Goal: Task Accomplishment & Management: Manage account settings

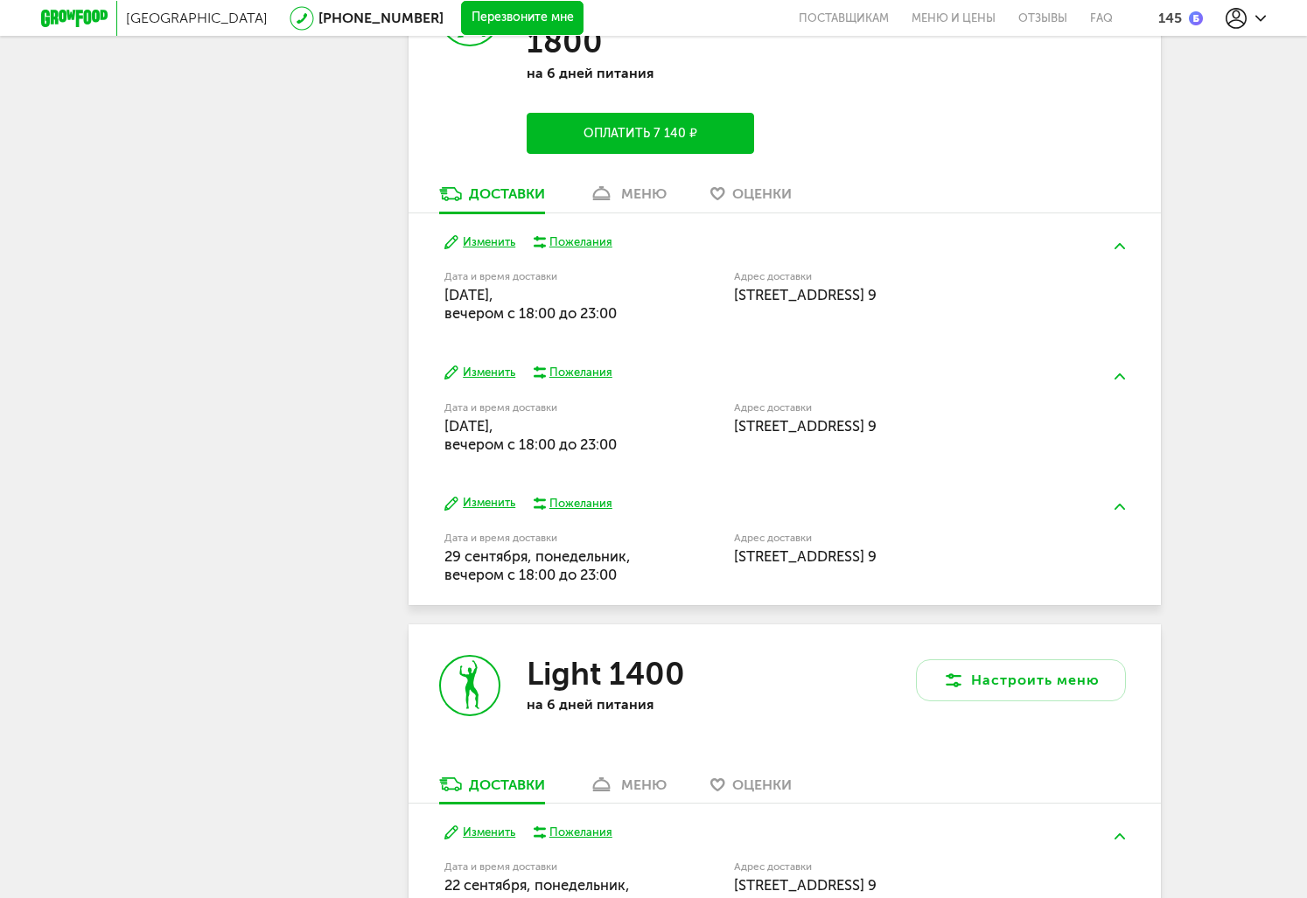
scroll to position [1117, 0]
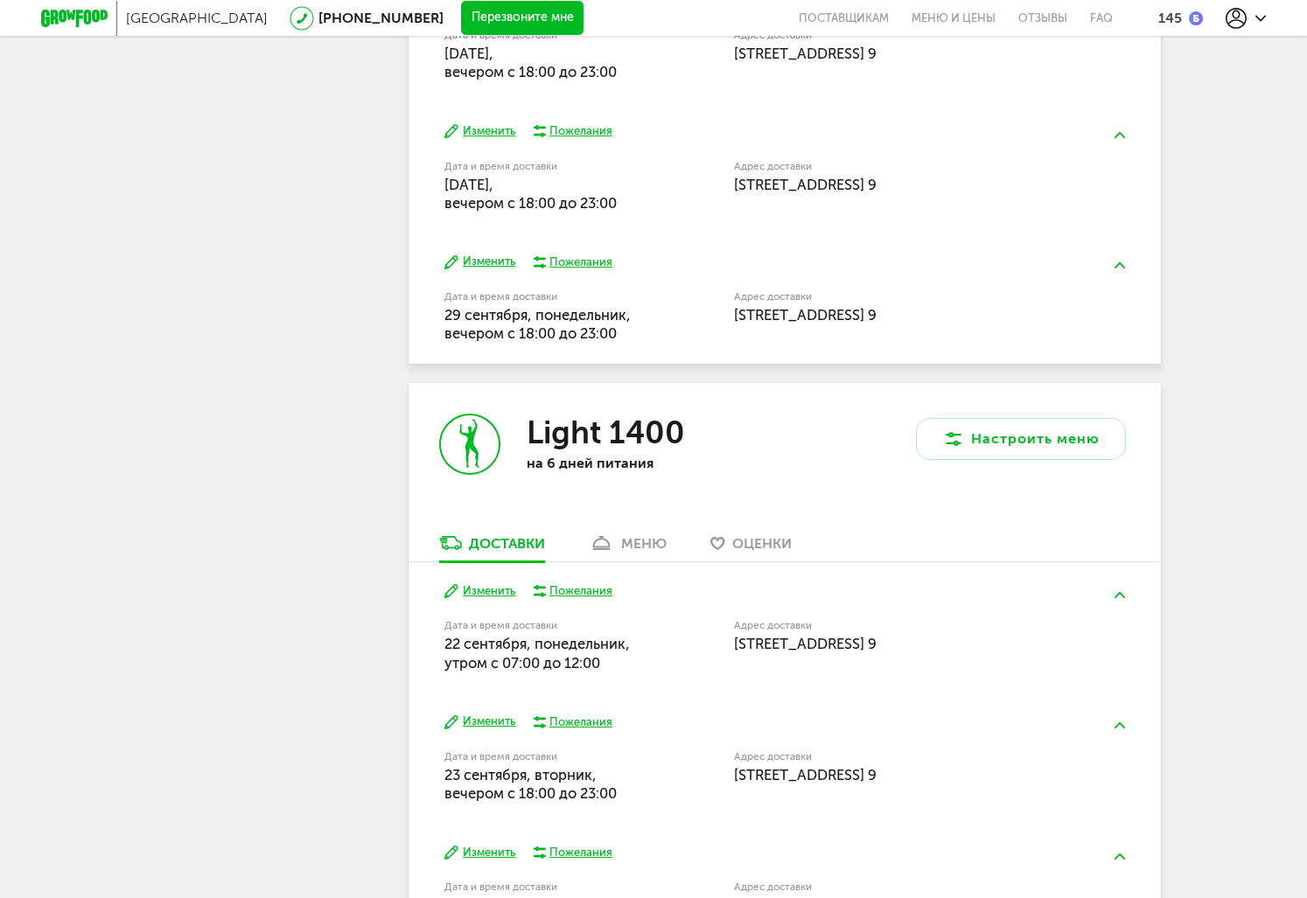
click at [500, 595] on button "Изменить" at bounding box center [479, 591] width 71 height 17
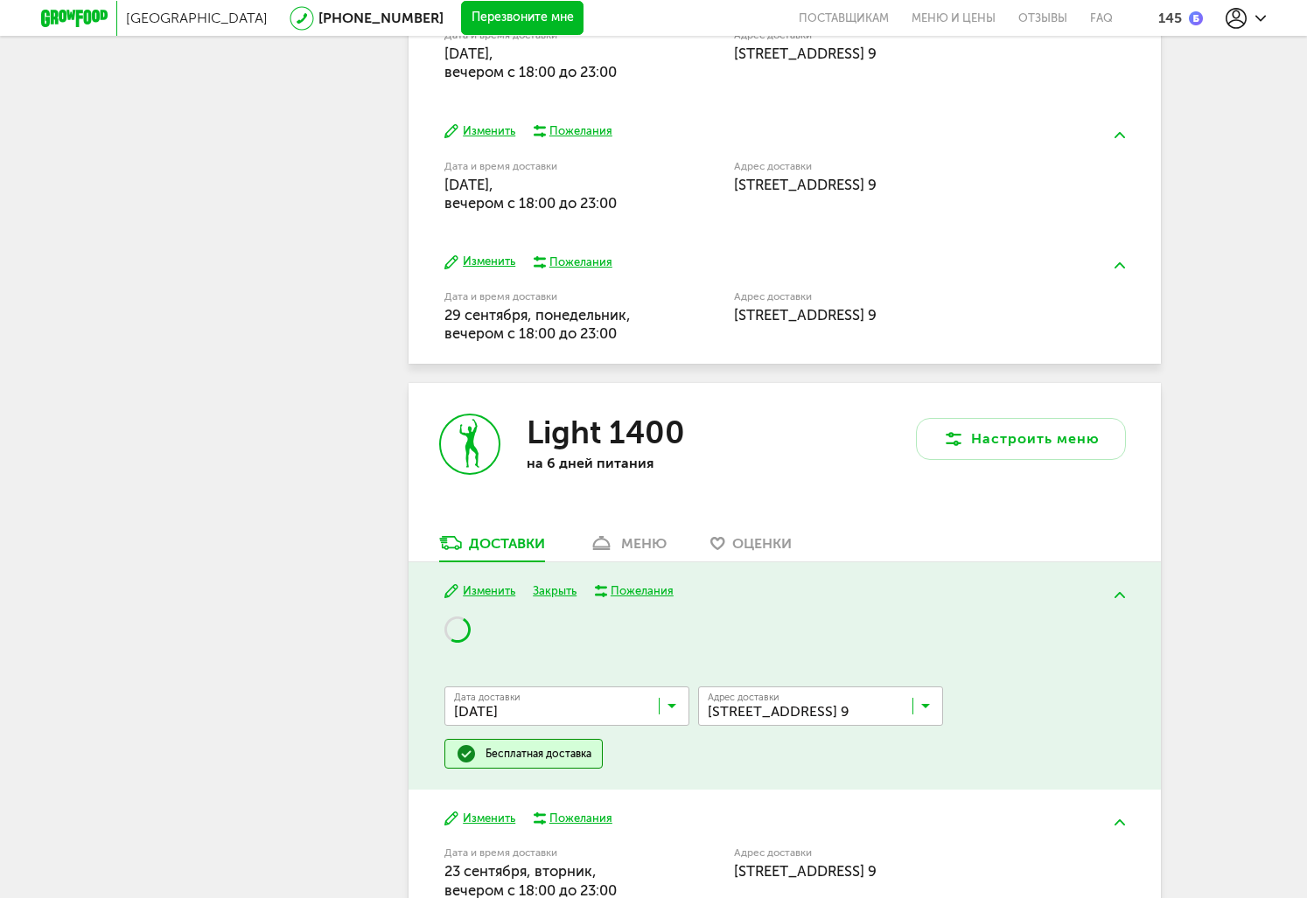
click at [500, 595] on button "Изменить" at bounding box center [479, 591] width 71 height 17
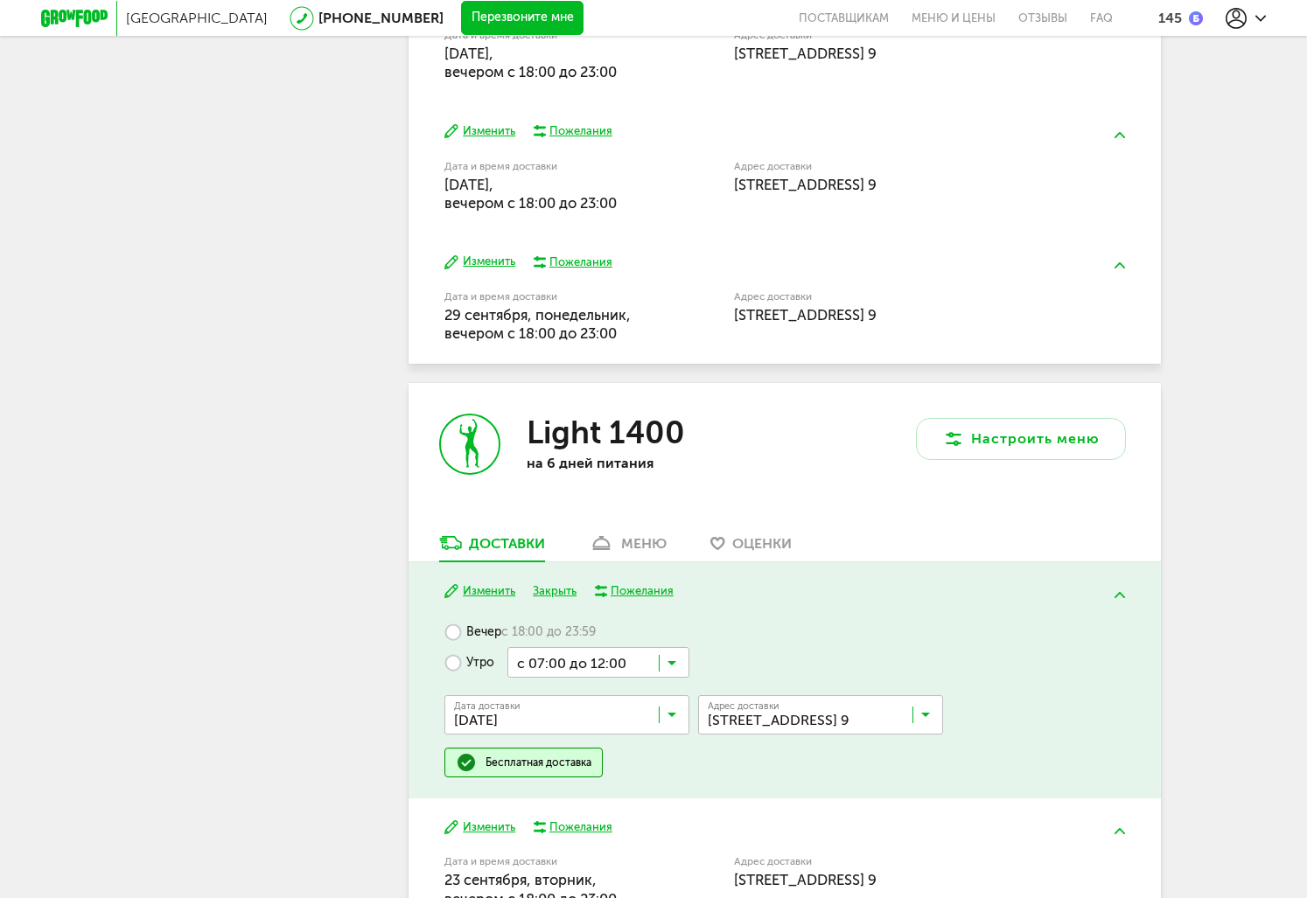
click at [500, 595] on button "Изменить" at bounding box center [479, 591] width 71 height 17
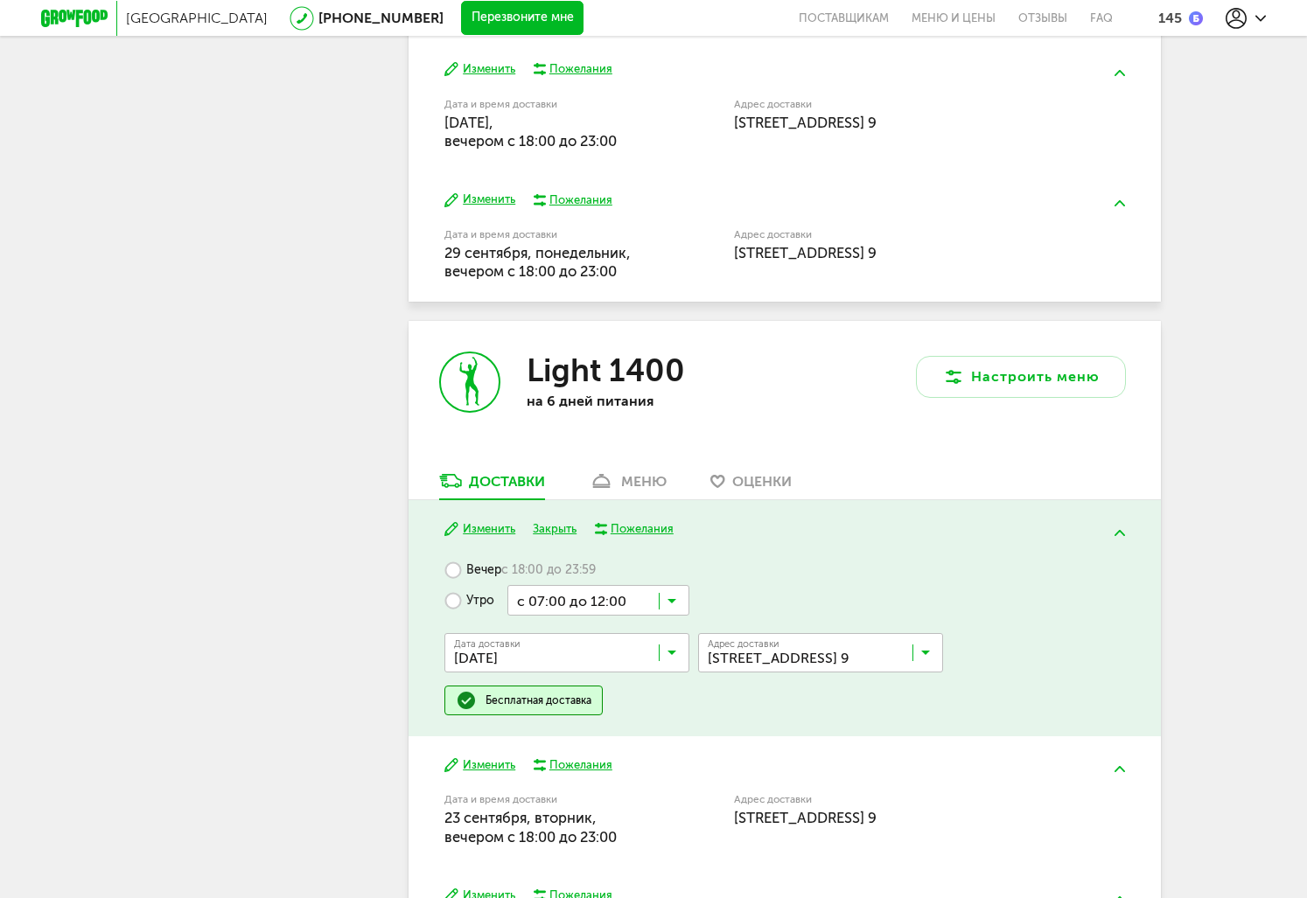
scroll to position [1211, 0]
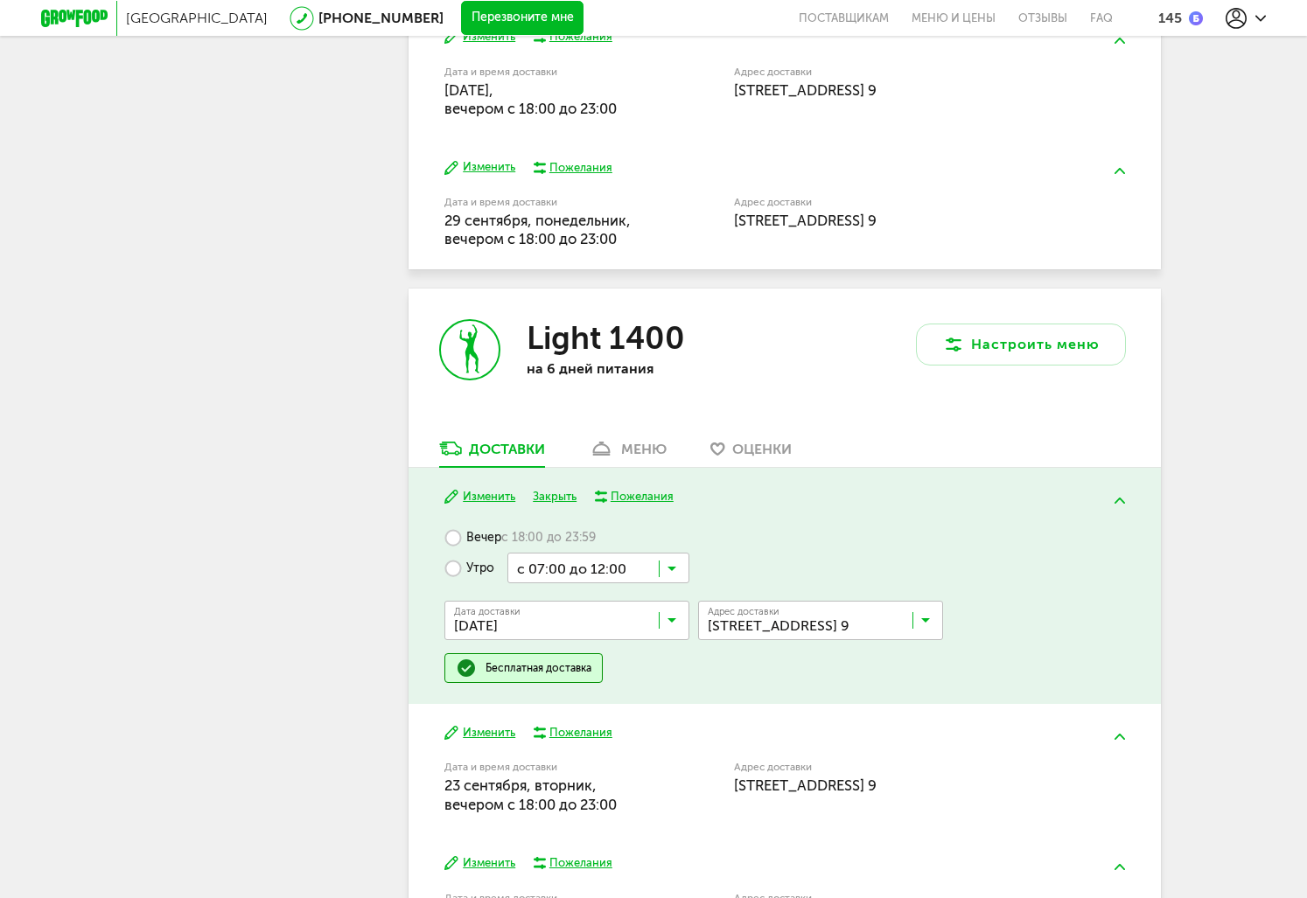
click at [528, 621] on input "Search for option" at bounding box center [571, 625] width 245 height 30
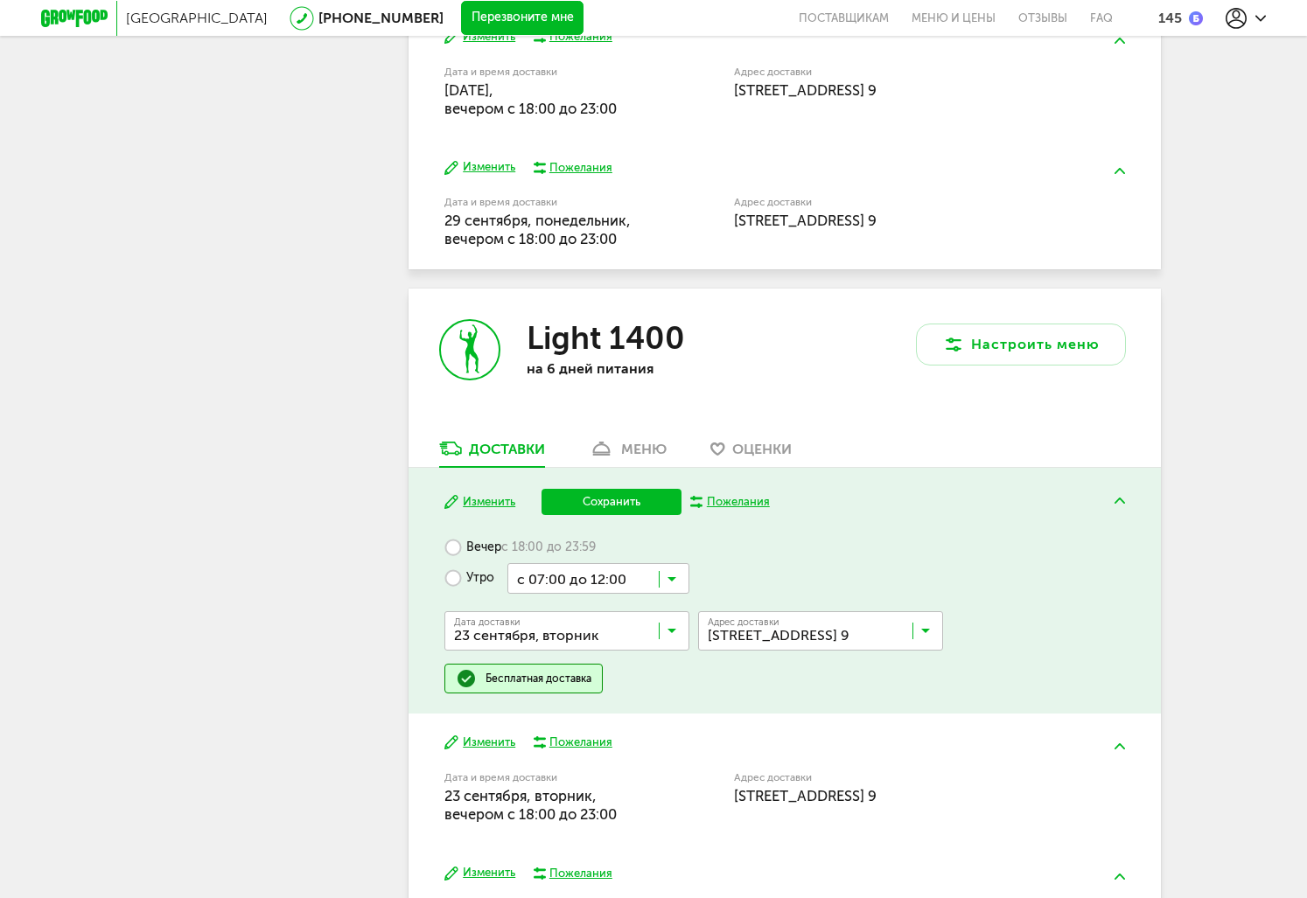
click at [529, 689] on ul "[DATE] сентября, [DATE], [DATE], [DATE], [DATE], [DATE], [DATE], [DATE], [DATE]…" at bounding box center [566, 826] width 245 height 350
click at [590, 499] on button "Сохранить" at bounding box center [611, 502] width 140 height 26
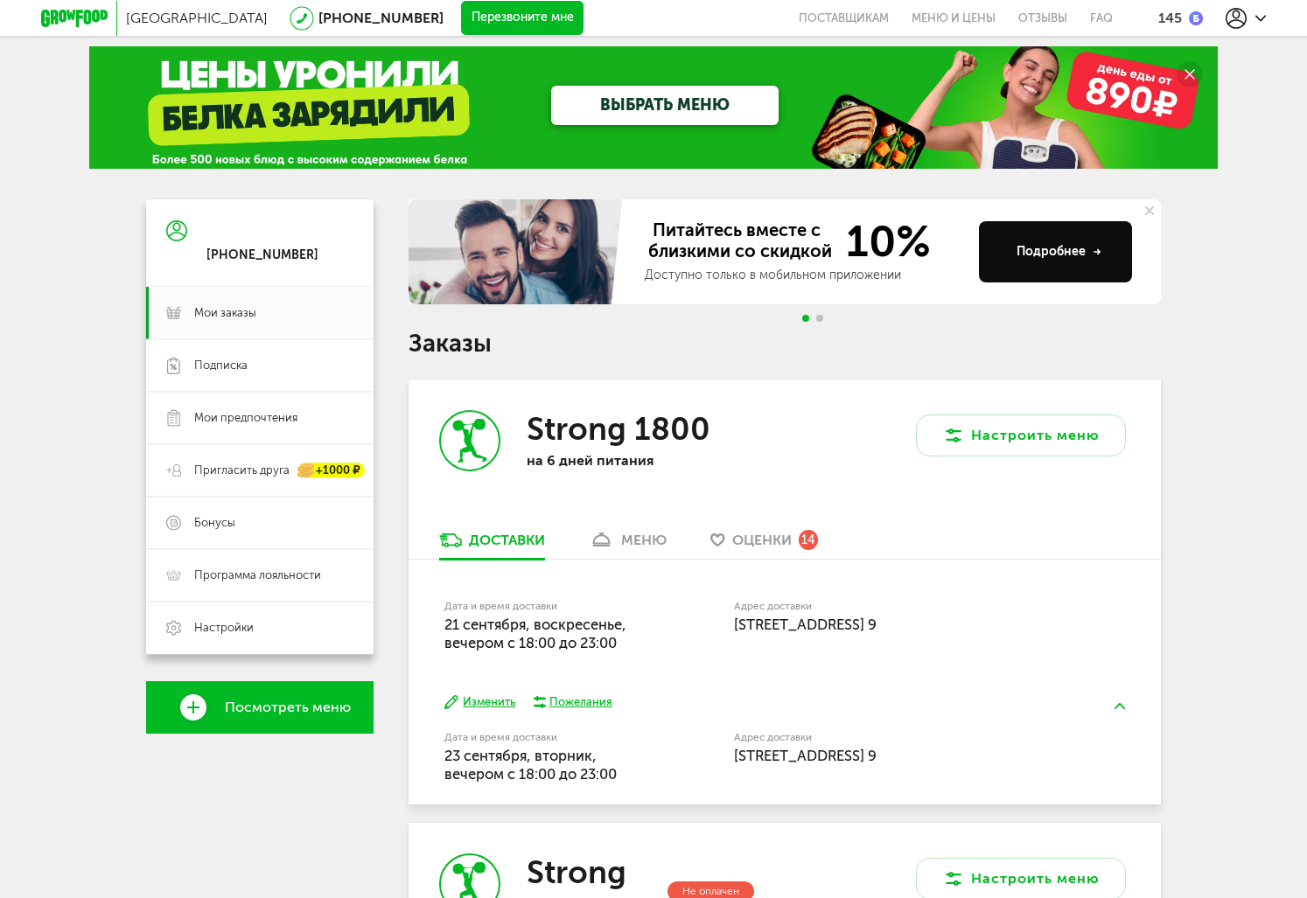
scroll to position [0, 0]
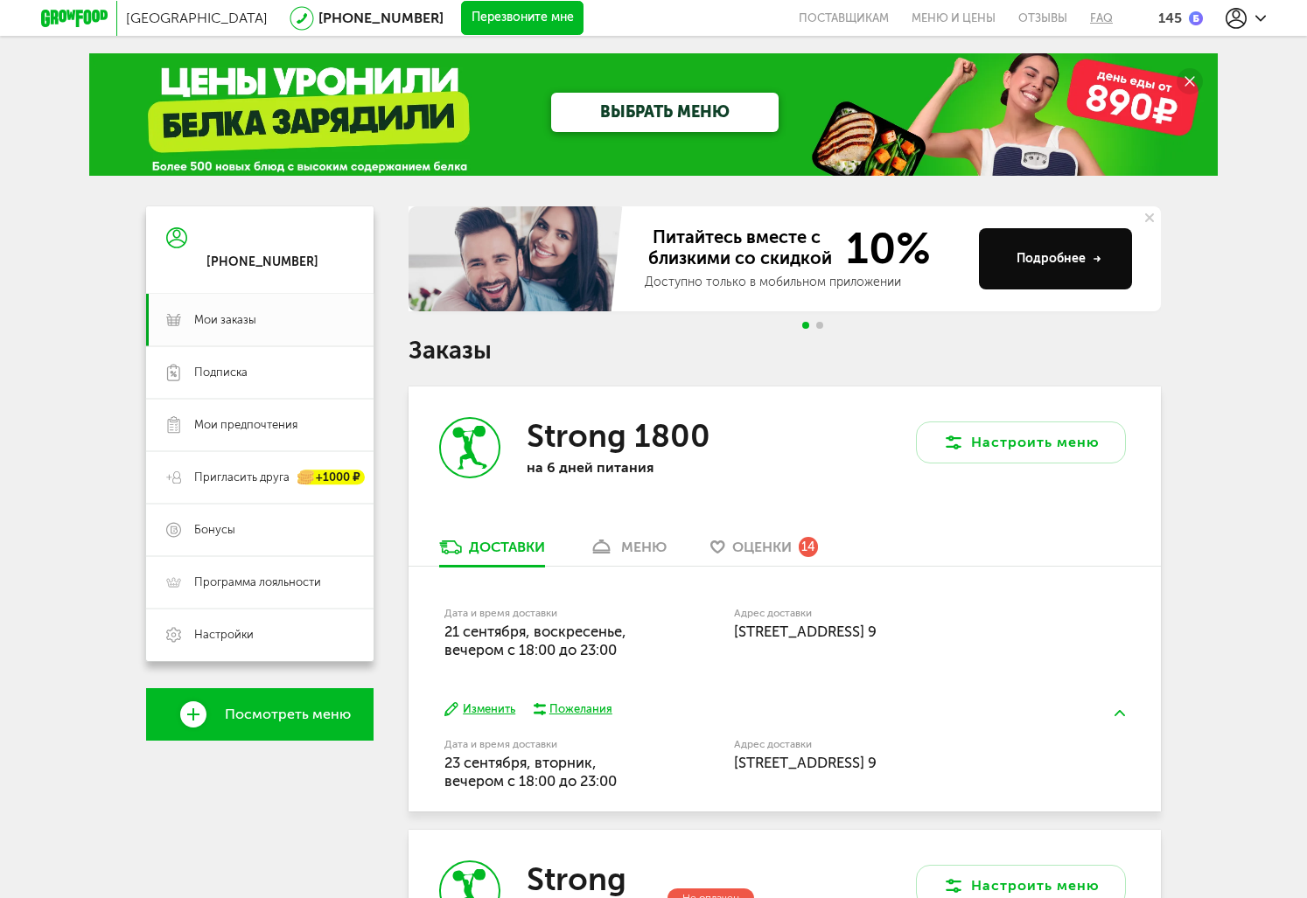
click at [1091, 23] on link "FAQ" at bounding box center [1095, 18] width 34 height 36
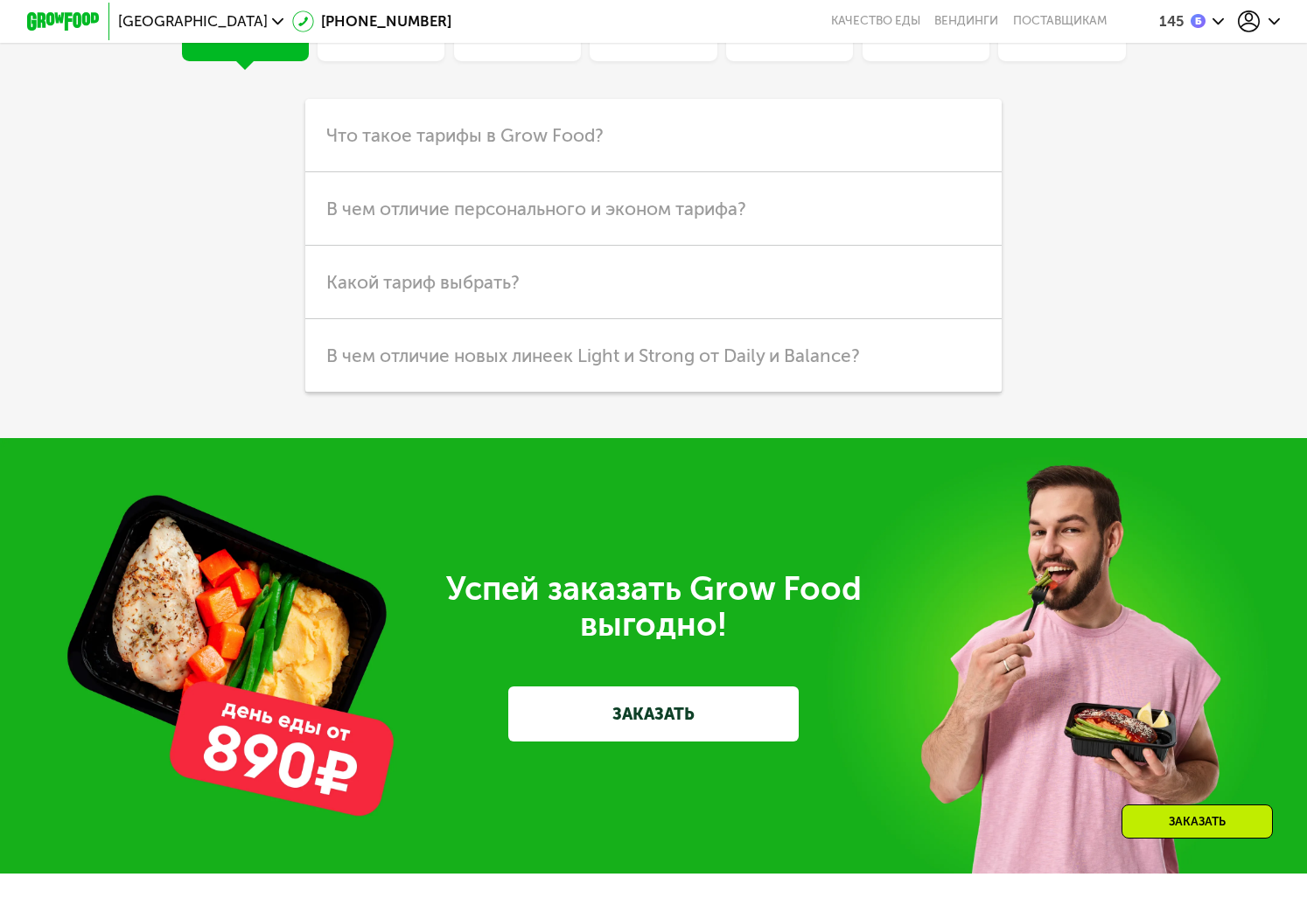
scroll to position [4732, 0]
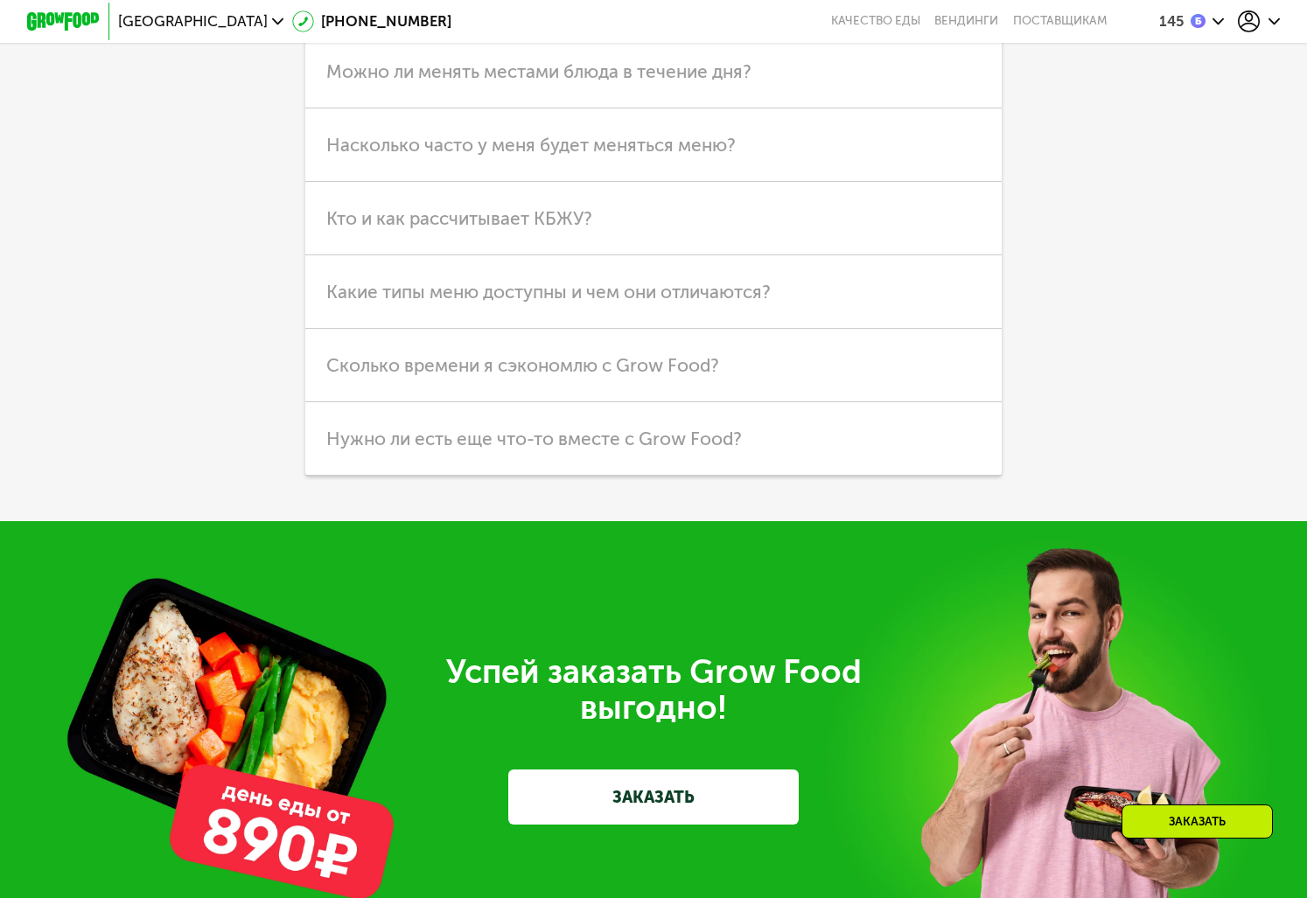
click at [87, 521] on div "Частые вопросы Тарифы Кешбэк Похудение Продукты Оплата и доставка Хранение Общи…" at bounding box center [653, 116] width 1307 height 811
